Goal: Task Accomplishment & Management: Manage account settings

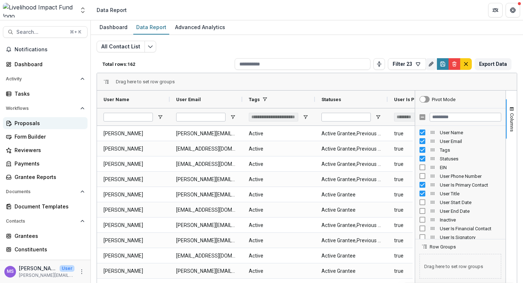
click at [37, 126] on div "Proposals" at bounding box center [48, 123] width 67 height 8
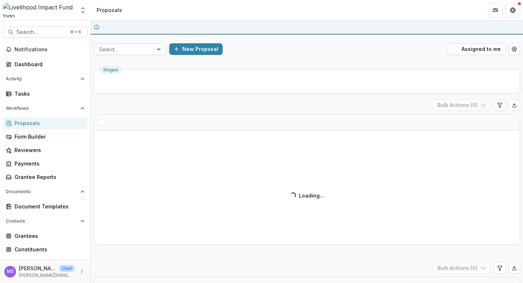
click at [158, 50] on div at bounding box center [159, 49] width 13 height 11
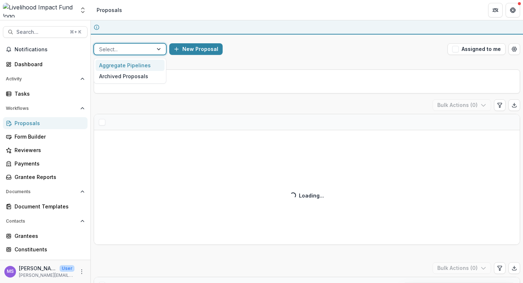
click at [158, 50] on div at bounding box center [159, 49] width 13 height 11
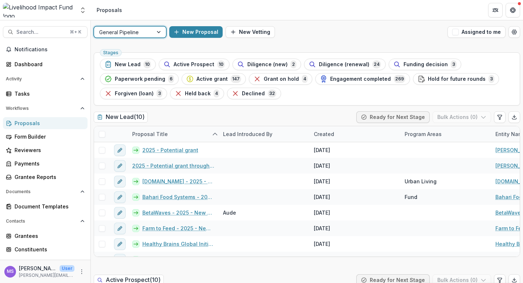
click at [158, 33] on div at bounding box center [159, 32] width 13 height 11
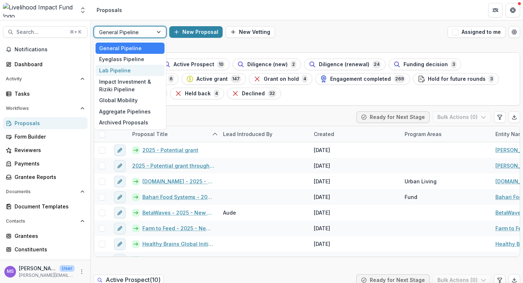
click at [121, 71] on div "Lab Pipeline" at bounding box center [130, 70] width 69 height 11
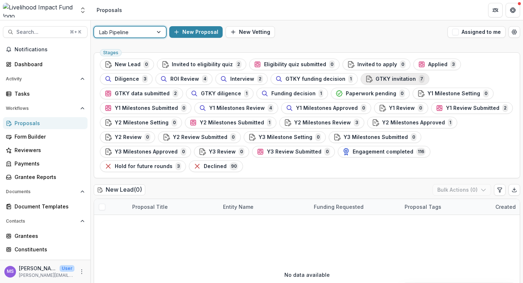
click at [376, 78] on span "GTKY invitation" at bounding box center [396, 79] width 40 height 6
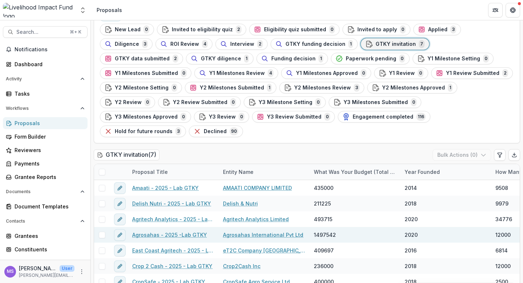
click at [148, 231] on link "Agrosahas - 2025 -Lab GTKY" at bounding box center [169, 235] width 75 height 8
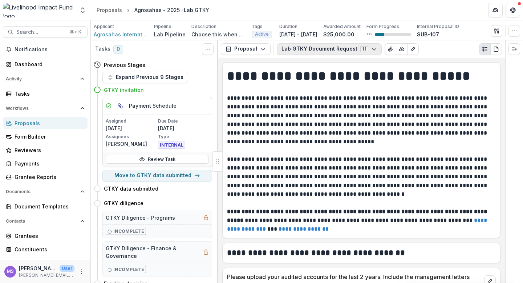
click at [371, 48] on icon "button" at bounding box center [374, 49] width 6 height 6
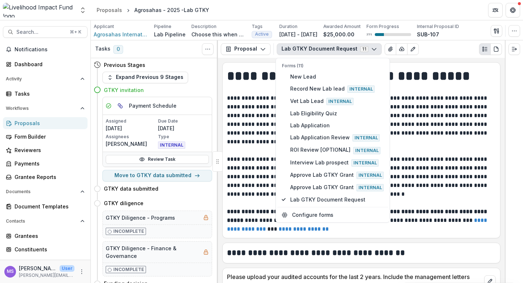
click at [247, 69] on h1 "**********" at bounding box center [360, 76] width 267 height 18
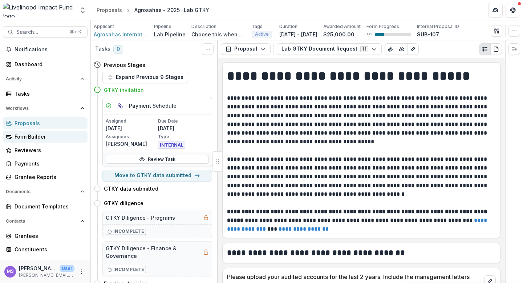
click at [32, 134] on div "Form Builder" at bounding box center [48, 137] width 67 height 8
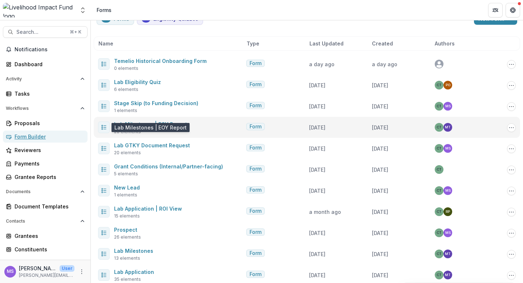
scroll to position [30, 0]
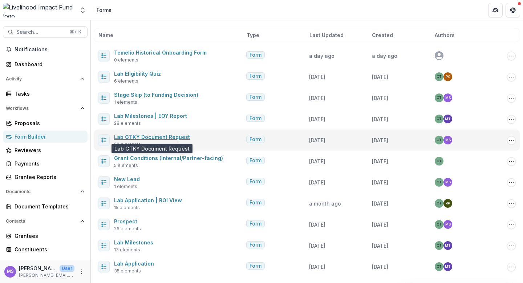
click at [143, 137] on link "Lab GTKY Document Request" at bounding box center [152, 137] width 76 height 6
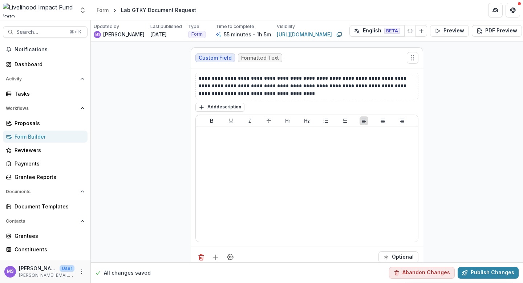
scroll to position [3730, 0]
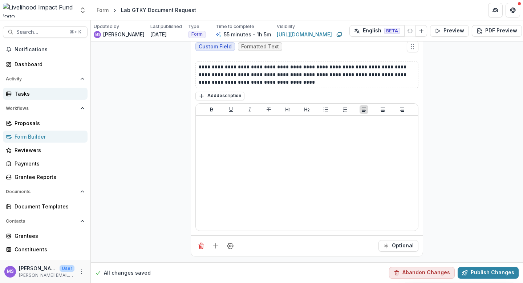
click at [104, 9] on div "Form" at bounding box center [103, 10] width 12 height 8
click at [38, 92] on div "Tasks" at bounding box center [48, 94] width 67 height 8
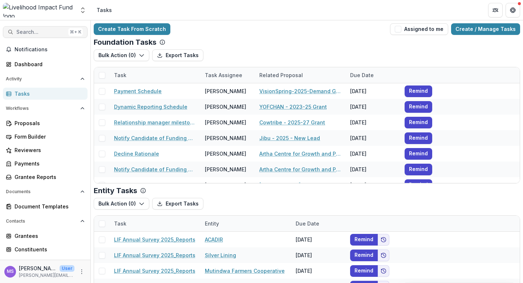
click at [47, 35] on button "Search... ⌘ + K" at bounding box center [45, 32] width 85 height 12
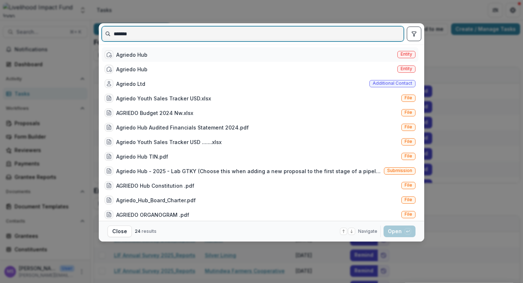
type input "*******"
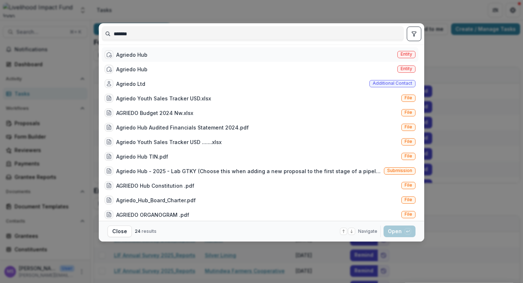
click at [130, 53] on div "Agriedo Hub" at bounding box center [131, 55] width 31 height 8
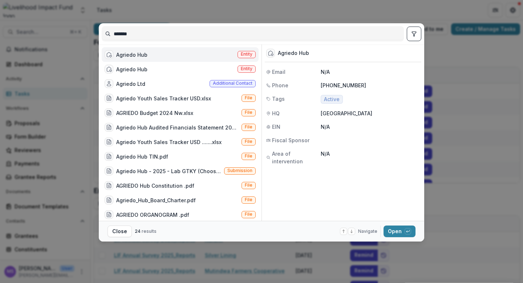
click at [130, 53] on div "Agriedo Hub" at bounding box center [131, 55] width 31 height 8
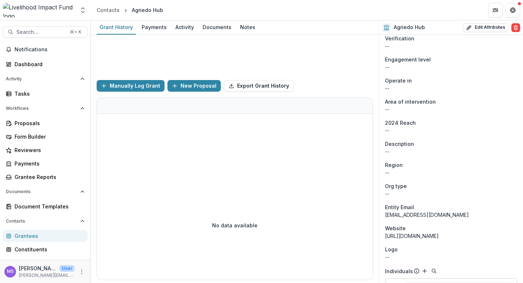
scroll to position [228, 0]
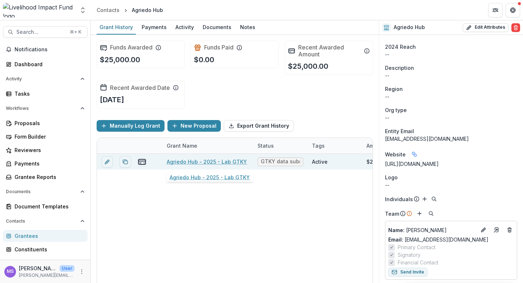
click at [201, 160] on link "Agriedo Hub - 2025 - Lab GTKY" at bounding box center [207, 162] width 80 height 8
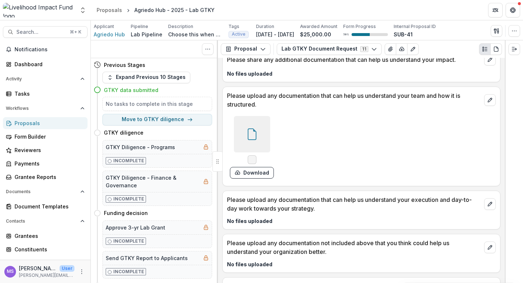
scroll to position [1265, 0]
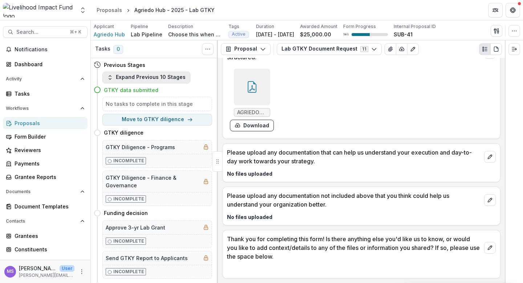
click at [161, 75] on button "Expand Previous 10 Stages" at bounding box center [147, 78] width 88 height 12
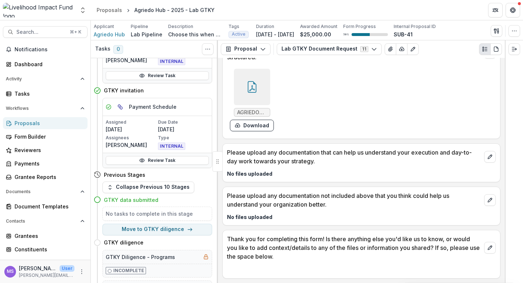
scroll to position [508, 0]
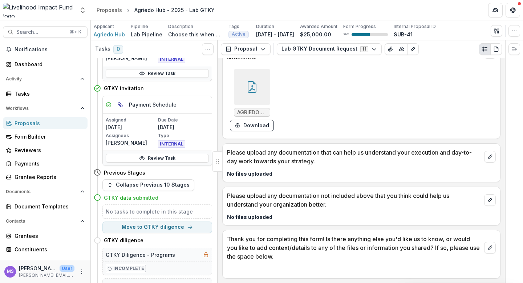
click at [127, 199] on h4 "GTKY data submitted" at bounding box center [131, 198] width 55 height 8
click at [376, 29] on p "Form Progress" at bounding box center [359, 26] width 33 height 7
click at [388, 32] on div "50 %" at bounding box center [365, 34] width 45 height 5
click at [376, 29] on p "Form Progress" at bounding box center [359, 26] width 33 height 7
click at [108, 10] on div "Proposals" at bounding box center [109, 10] width 25 height 8
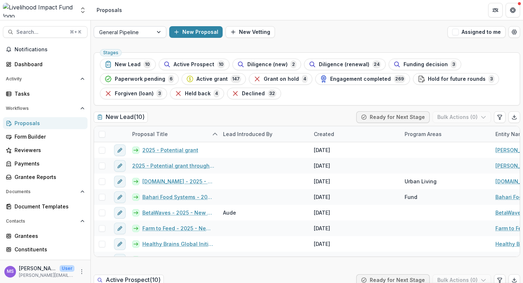
click at [157, 35] on div at bounding box center [159, 32] width 13 height 11
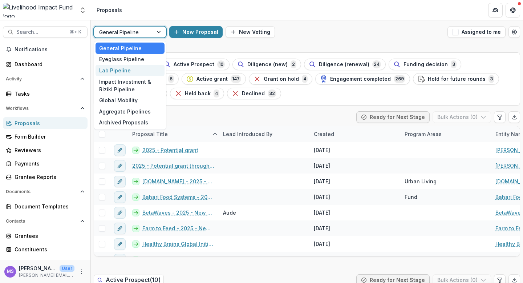
click at [128, 71] on div "Lab Pipeline" at bounding box center [130, 70] width 69 height 11
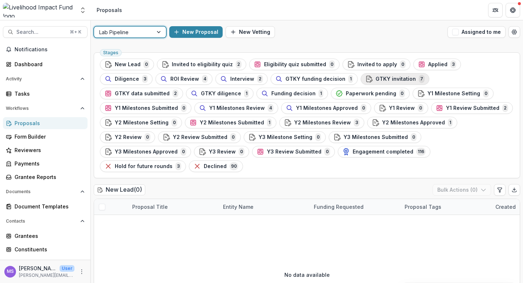
click at [376, 79] on span "GTKY invitation" at bounding box center [396, 79] width 40 height 6
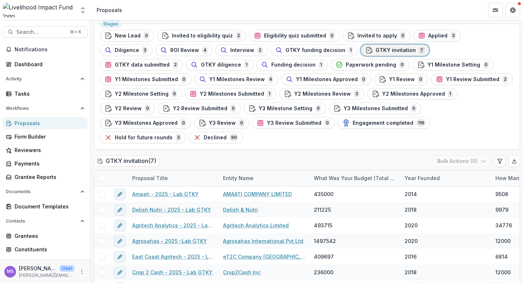
scroll to position [35, 0]
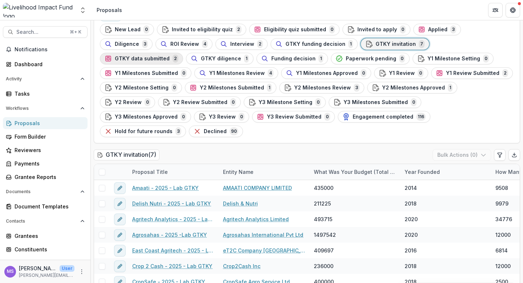
click at [170, 56] on span "GTKY data submitted" at bounding box center [142, 59] width 55 height 6
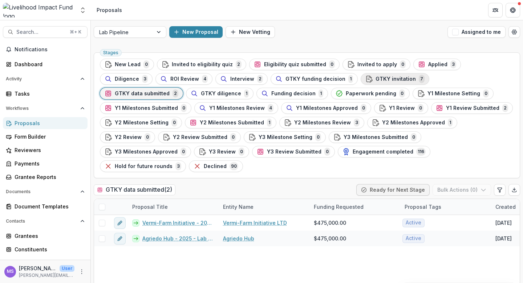
click at [376, 76] on span "GTKY invitation" at bounding box center [396, 79] width 40 height 6
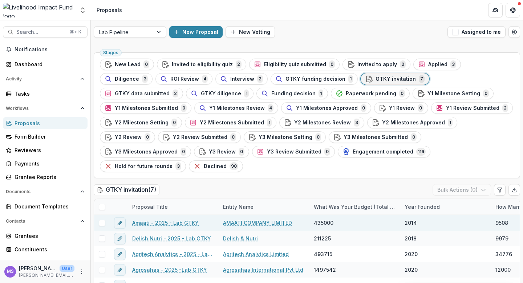
click at [162, 219] on link "Amaati - 2025 - Lab GTKY" at bounding box center [165, 223] width 67 height 8
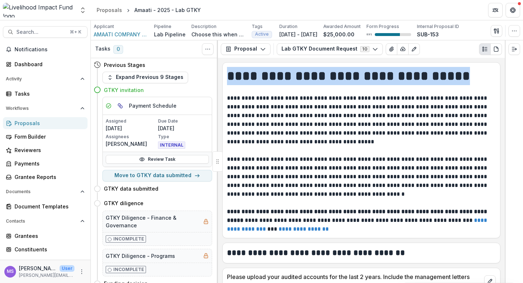
drag, startPoint x: 481, startPoint y: 78, endPoint x: 225, endPoint y: 81, distance: 255.9
click at [225, 81] on div "**********" at bounding box center [362, 150] width 278 height 166
copy h1 "**********"
click at [113, 10] on div "Proposals" at bounding box center [109, 10] width 25 height 8
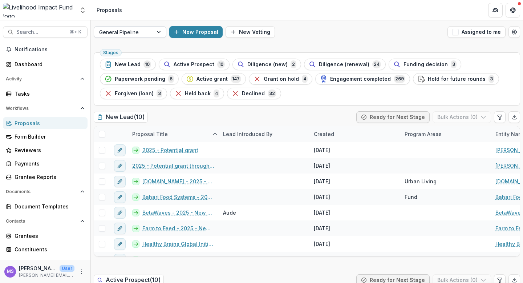
click at [160, 31] on div at bounding box center [159, 32] width 13 height 11
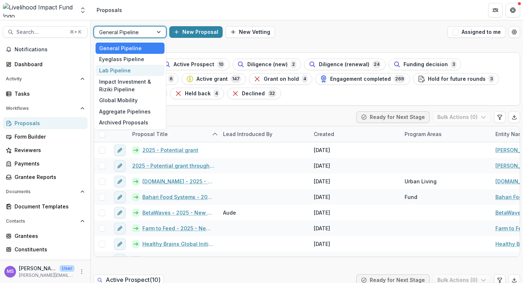
click at [124, 73] on div "Lab Pipeline" at bounding box center [130, 70] width 69 height 11
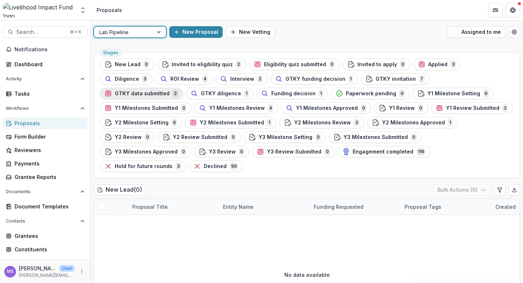
click at [170, 91] on span "GTKY data submitted" at bounding box center [142, 94] width 55 height 6
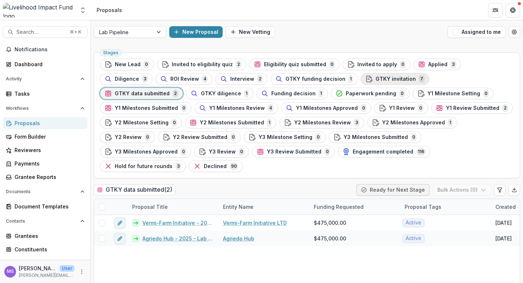
click at [376, 78] on span "GTKY invitation" at bounding box center [396, 79] width 40 height 6
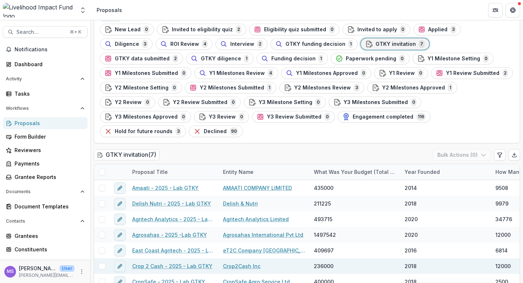
click at [157, 262] on link "Crop 2 Cash - 2025 - Lab GTKY" at bounding box center [172, 266] width 80 height 8
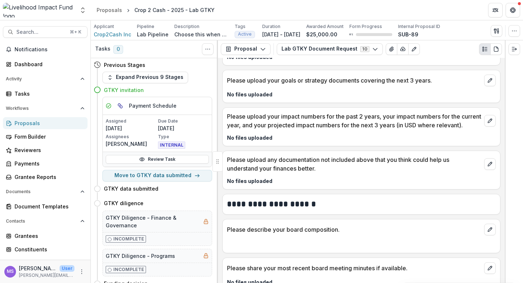
scroll to position [339, 0]
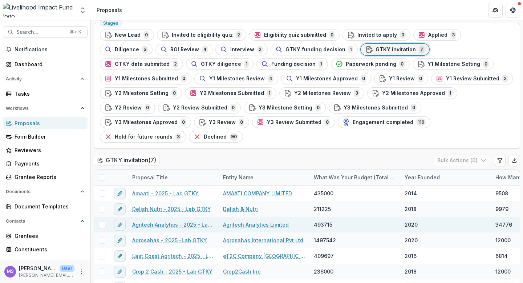
scroll to position [35, 0]
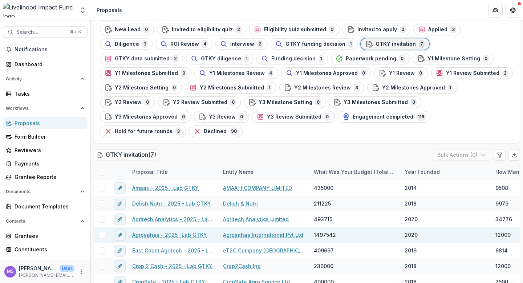
click at [152, 231] on link "Agrosahas - 2025 -Lab GTKY" at bounding box center [169, 235] width 75 height 8
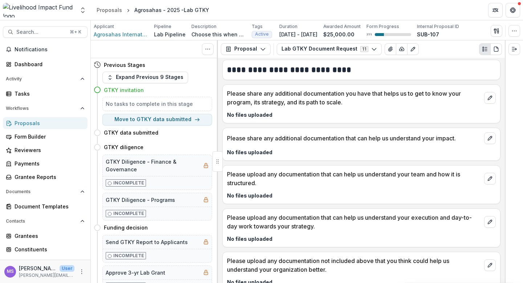
scroll to position [960, 0]
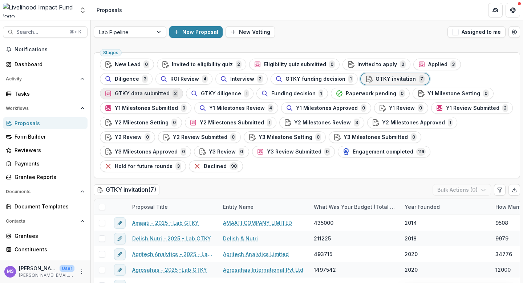
click at [170, 91] on span "GTKY data submitted" at bounding box center [142, 94] width 55 height 6
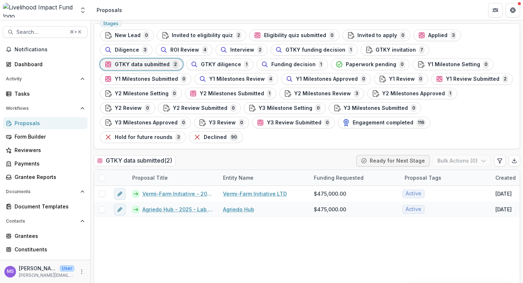
scroll to position [35, 0]
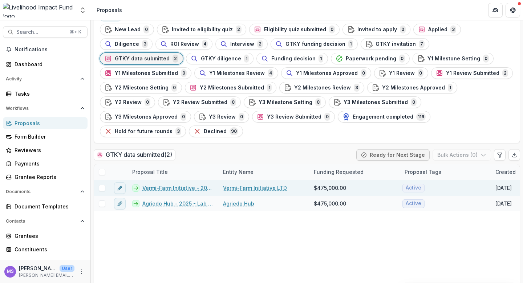
click at [178, 184] on link "Vermi-Farm Initiative - 2025 - Lab GTKY" at bounding box center [178, 188] width 72 height 8
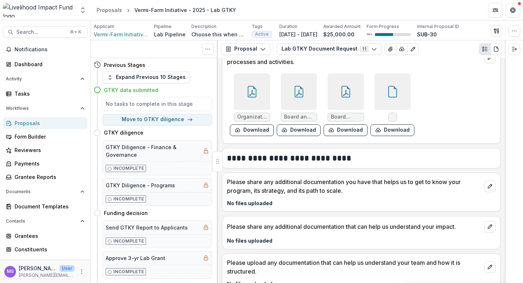
scroll to position [2014, 0]
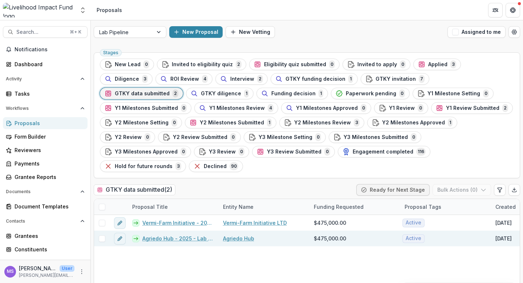
click at [177, 234] on link "Agriedo Hub - 2025 - Lab GTKY" at bounding box center [178, 238] width 72 height 8
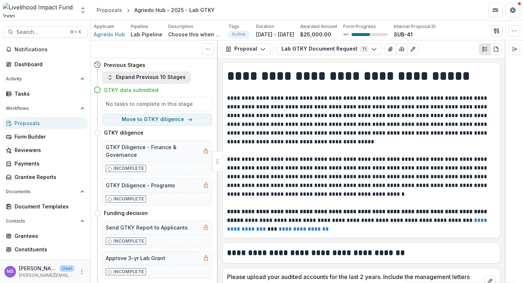
click at [150, 76] on button "Expand Previous 10 Stages" at bounding box center [147, 78] width 88 height 12
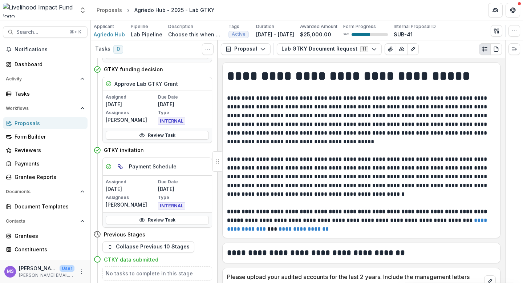
scroll to position [477, 0]
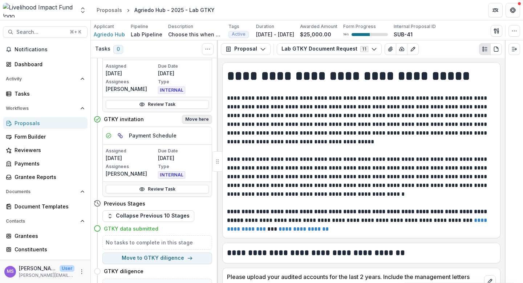
click at [200, 117] on button "Move here" at bounding box center [197, 119] width 30 height 9
select select "**********"
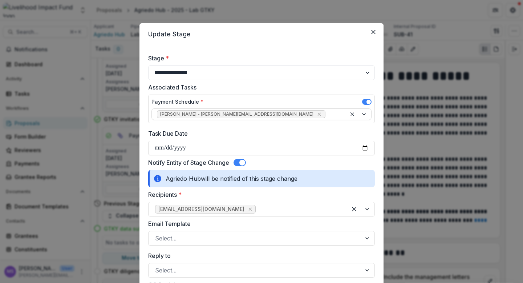
select select "**********"
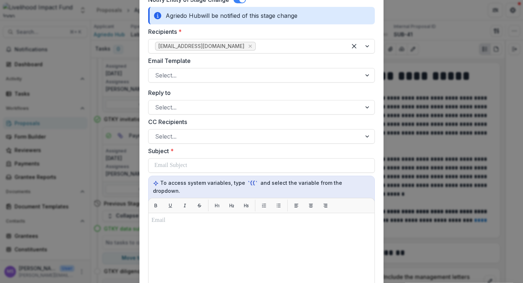
scroll to position [162, 0]
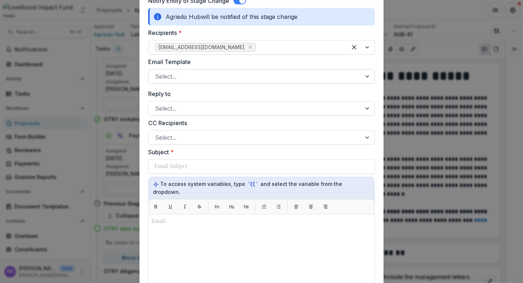
click at [254, 76] on div at bounding box center [255, 76] width 200 height 10
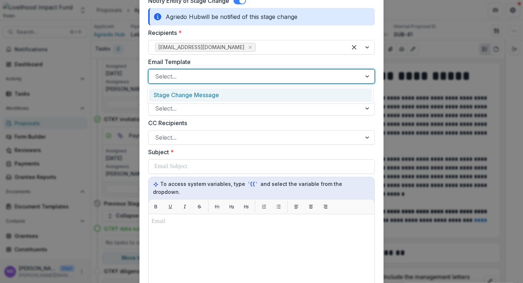
click at [254, 76] on div at bounding box center [255, 76] width 200 height 10
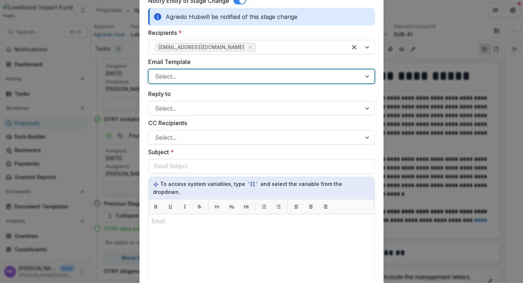
click at [254, 76] on div at bounding box center [255, 76] width 200 height 10
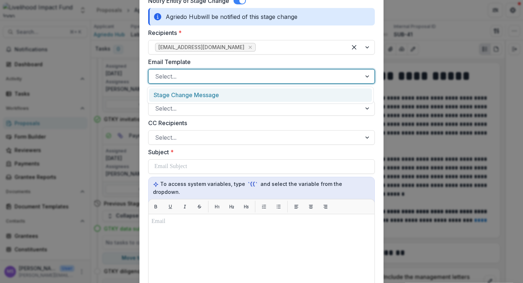
click at [228, 95] on div "Stage Change Message" at bounding box center [260, 94] width 223 height 13
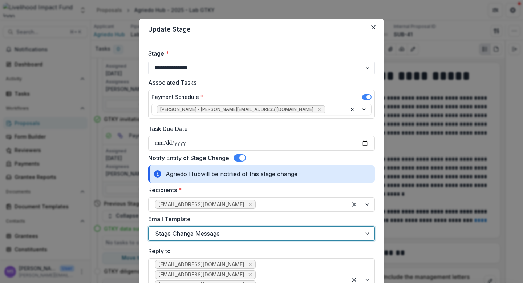
scroll to position [0, 0]
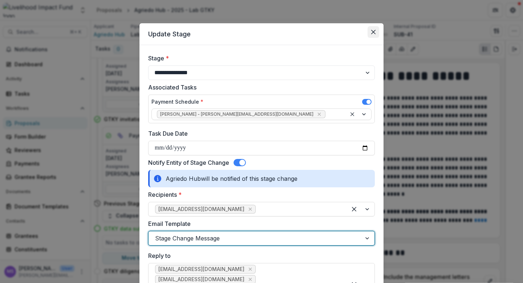
click at [372, 30] on icon "Close" at bounding box center [373, 32] width 4 height 4
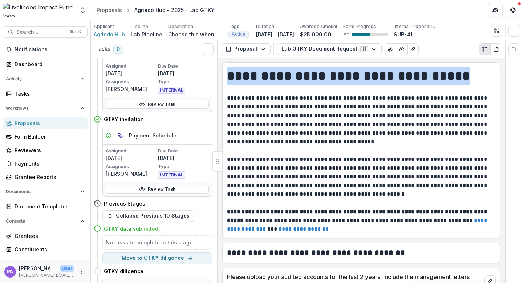
drag, startPoint x: 477, startPoint y: 78, endPoint x: 228, endPoint y: 79, distance: 248.6
click at [228, 79] on h1 "**********" at bounding box center [360, 76] width 267 height 18
copy h1 "**********"
click at [104, 10] on div "Proposals" at bounding box center [109, 10] width 25 height 8
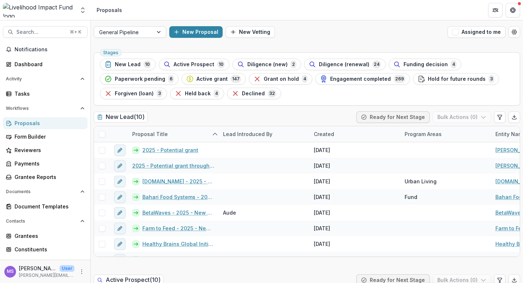
click at [160, 31] on div at bounding box center [159, 32] width 13 height 11
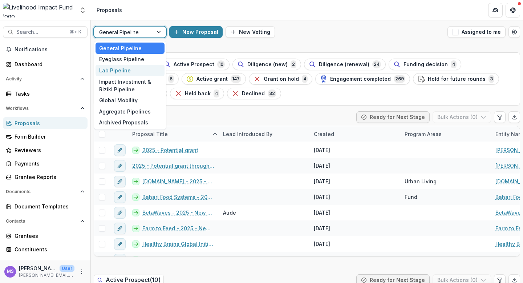
click at [121, 73] on div "Lab Pipeline" at bounding box center [130, 70] width 69 height 11
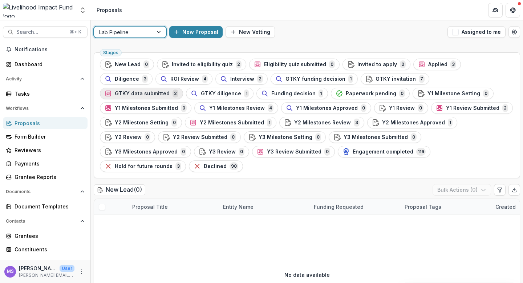
click at [178, 89] on div "GTKY data submitted 2" at bounding box center [142, 93] width 74 height 8
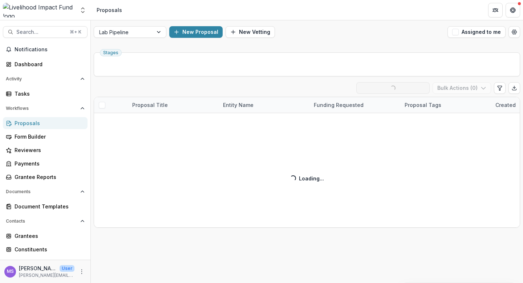
click at [406, 78] on div "Stages GTKY data submitted ( 2 ) Loading... Ready for Next Stage Bulk Actions (…" at bounding box center [307, 165] width 433 height 233
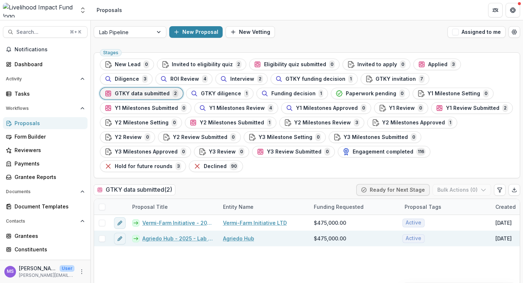
click at [180, 234] on link "Agriedo Hub - 2025 - Lab GTKY" at bounding box center [178, 238] width 72 height 8
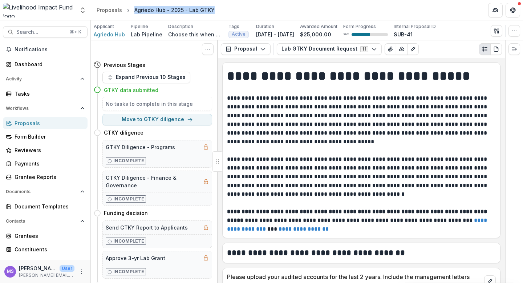
drag, startPoint x: 211, startPoint y: 8, endPoint x: 131, endPoint y: 11, distance: 80.0
click at [132, 11] on div "Agriedo Hub - 2025 - Lab GTKY" at bounding box center [175, 10] width 86 height 11
copy div "Agriedo Hub - 2025 - Lab GTKY"
